Goal: Check status: Check status

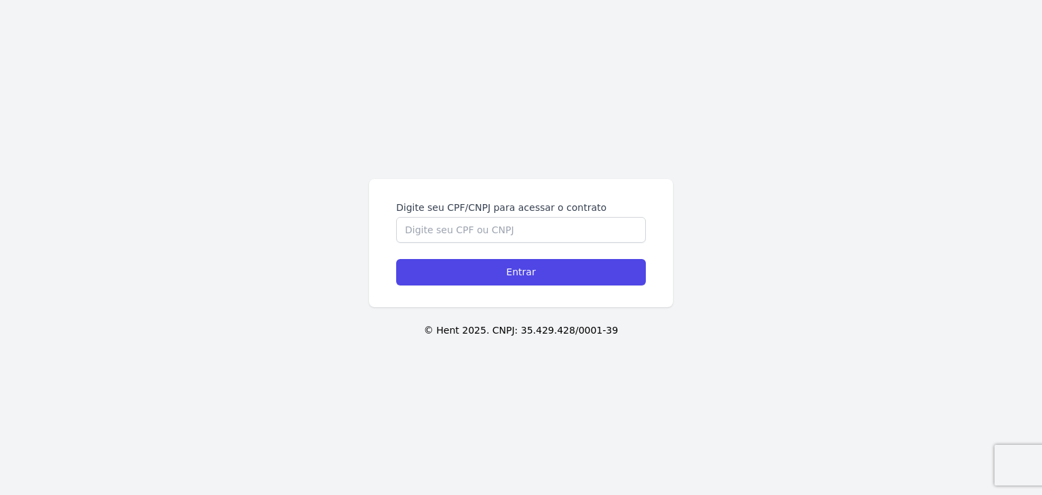
click at [532, 243] on form "Digite seu CPF/CNPJ para acessar o contrato Entrar" at bounding box center [521, 243] width 250 height 85
click at [534, 232] on input "Digite seu CPF/CNPJ para acessar o contrato" at bounding box center [521, 230] width 250 height 26
paste input "143.070.268-02"
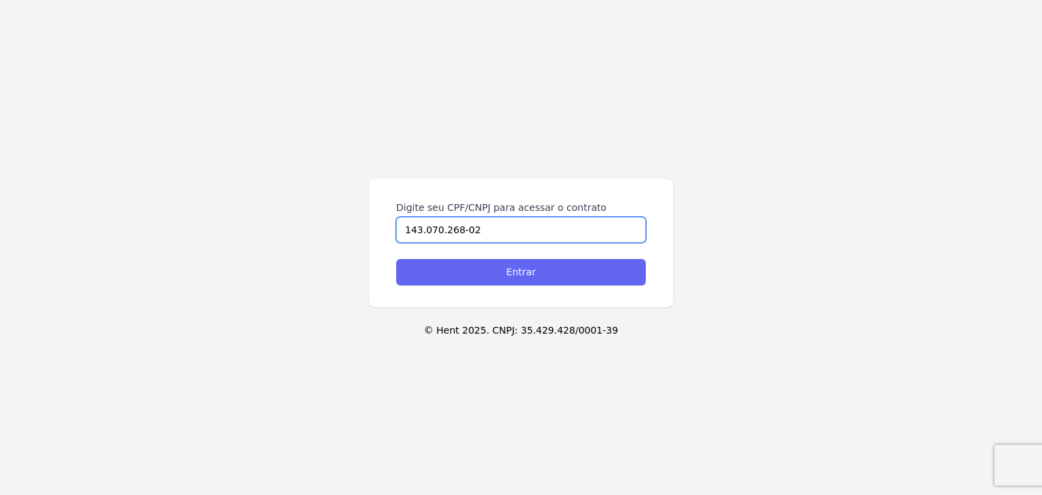
type input "143.070.268-02"
click at [541, 267] on input "Entrar" at bounding box center [521, 272] width 250 height 26
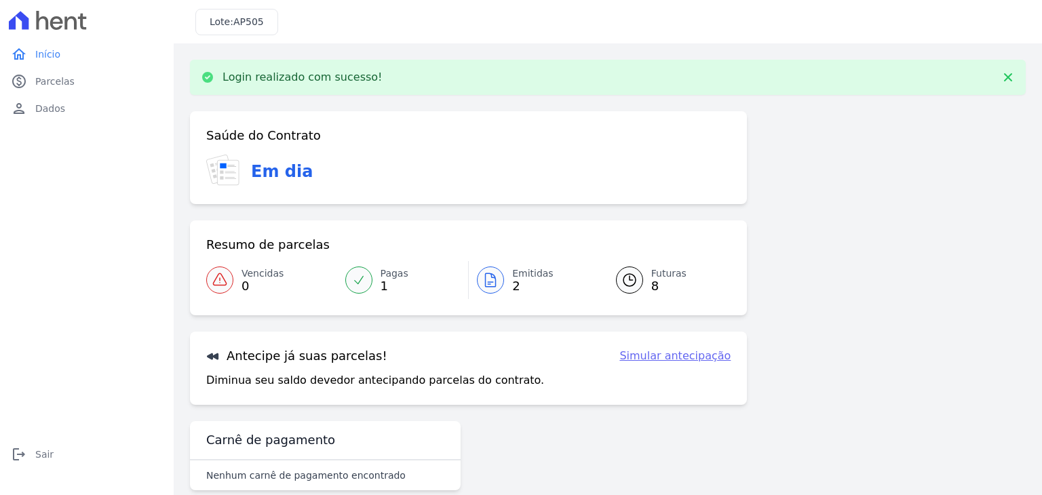
click at [514, 273] on span "Emitidas" at bounding box center [532, 274] width 41 height 14
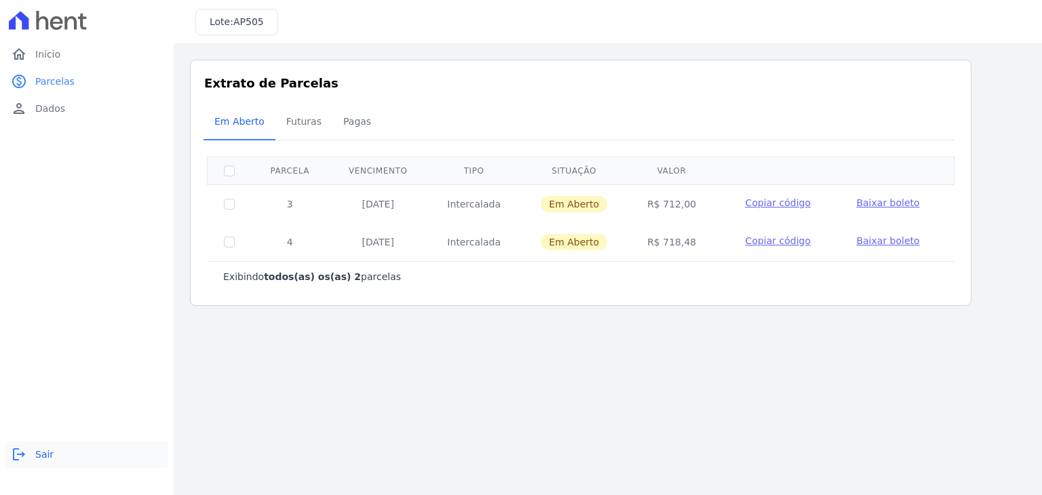
click at [43, 448] on span "Sair" at bounding box center [44, 455] width 18 height 14
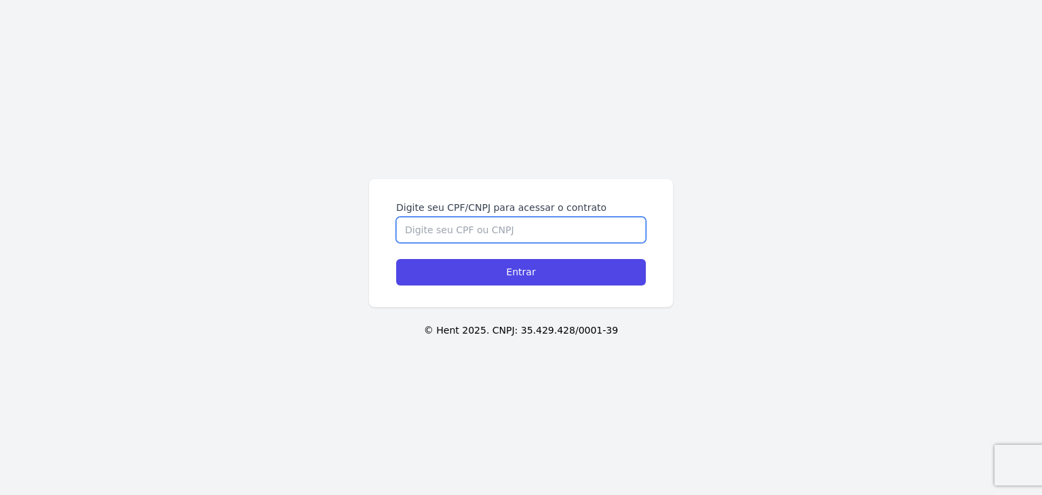
click at [559, 229] on input "Digite seu CPF/CNPJ para acessar o contrato" at bounding box center [521, 230] width 250 height 26
paste input "478.250.278-84"
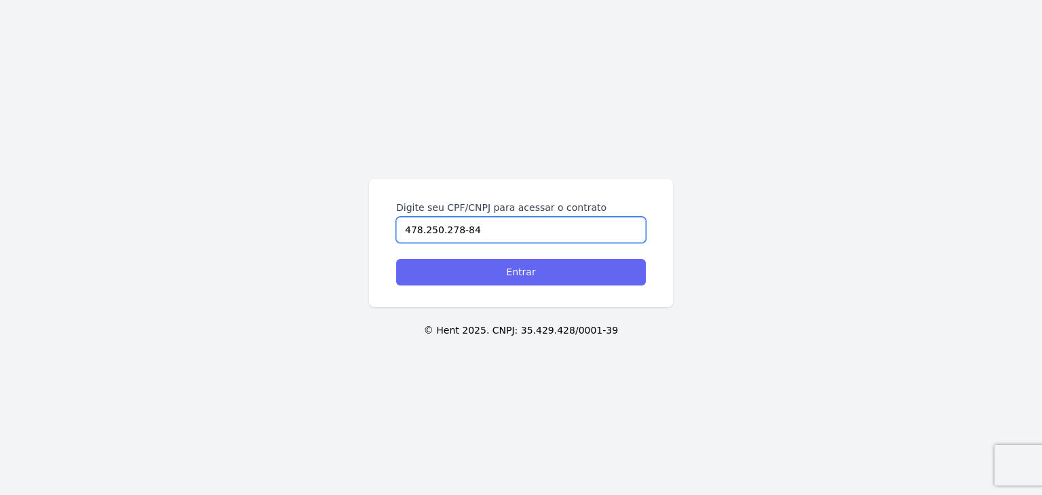
type input "478.250.278-84"
click at [543, 279] on input "Entrar" at bounding box center [521, 272] width 250 height 26
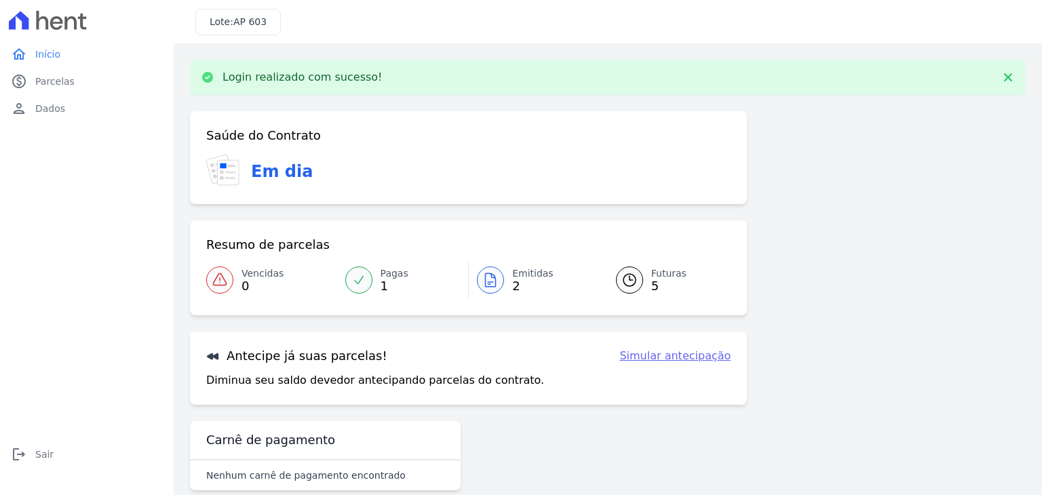
click at [498, 281] on div at bounding box center [490, 280] width 27 height 27
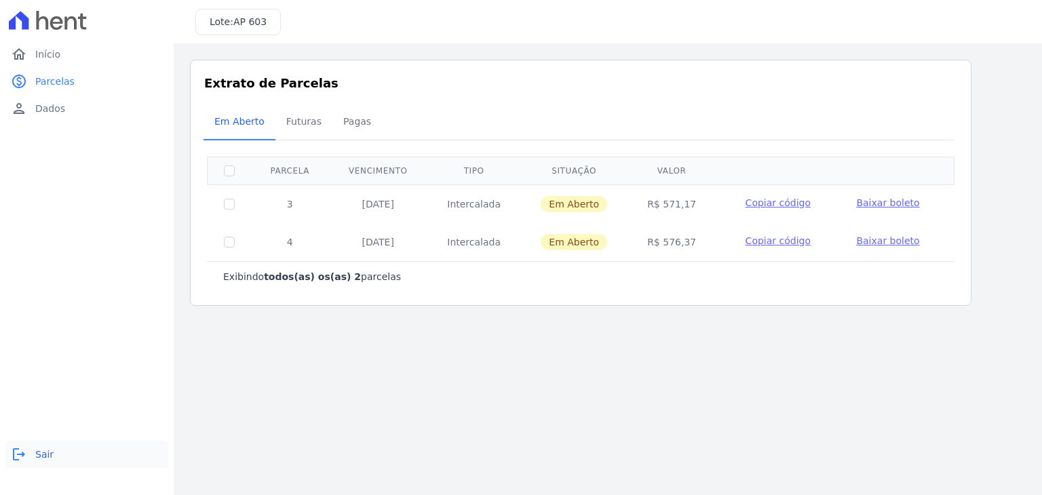
click at [17, 454] on icon "logout" at bounding box center [19, 454] width 16 height 16
